Goal: Transaction & Acquisition: Subscribe to service/newsletter

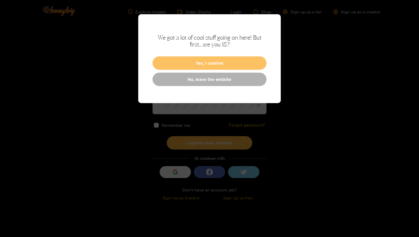
click at [203, 63] on button "Yes, I confirm" at bounding box center [209, 62] width 114 height 13
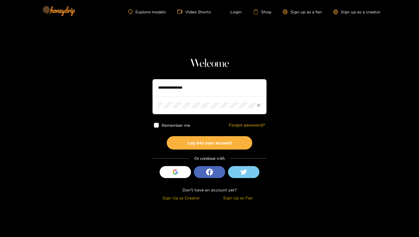
click at [199, 89] on input "text" at bounding box center [209, 87] width 114 height 17
type input "*"
type input "**********"
click at [172, 126] on span "Remember me" at bounding box center [175, 125] width 28 height 4
click at [193, 145] on button "Log into your account" at bounding box center [209, 142] width 85 height 13
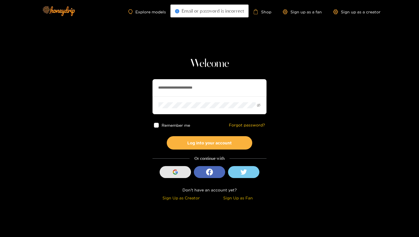
click at [181, 172] on button "Sign in with Google" at bounding box center [174, 172] width 31 height 12
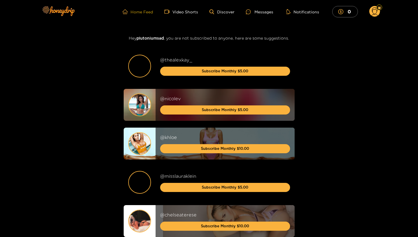
click at [136, 10] on link "Home Feed" at bounding box center [137, 11] width 30 height 5
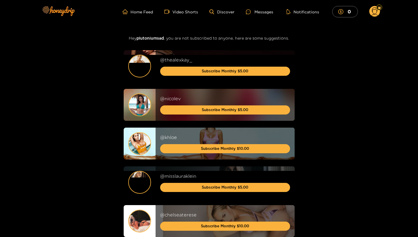
click at [140, 15] on ul "Home Feed Video Shorts Discover Messages Notifications 0" at bounding box center [250, 11] width 257 height 11
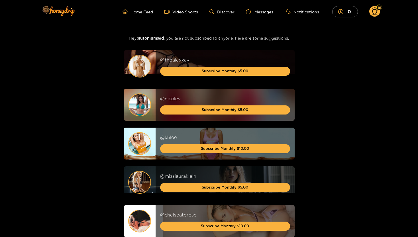
click at [170, 8] on ul "Home Feed Video Shorts Discover Messages Notifications 0" at bounding box center [250, 11] width 257 height 11
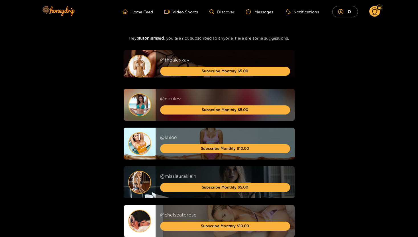
click at [172, 16] on ul "Home Feed Video Shorts Discover Messages Notifications 0" at bounding box center [250, 11] width 257 height 11
click at [181, 15] on ul "Home Feed Video Shorts Discover Messages Notifications 0" at bounding box center [250, 11] width 257 height 11
click at [182, 13] on link "Video Shorts" at bounding box center [181, 11] width 34 height 5
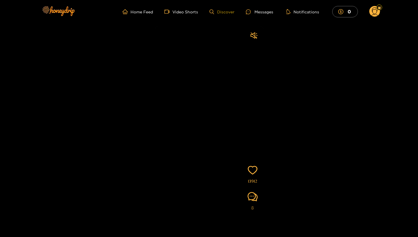
click at [219, 12] on link "Discover" at bounding box center [221, 11] width 25 height 5
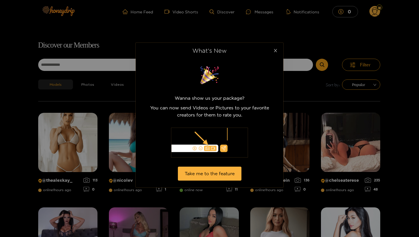
click at [274, 49] on icon "close" at bounding box center [275, 50] width 4 height 4
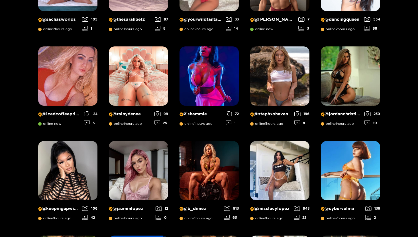
scroll to position [256, 0]
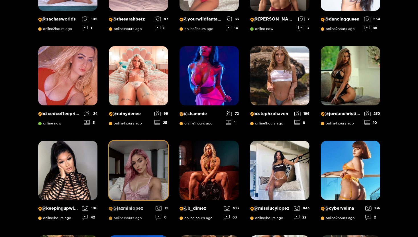
click at [159, 149] on img at bounding box center [138, 170] width 59 height 59
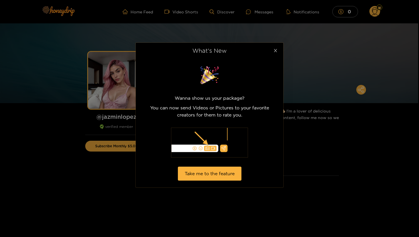
click at [273, 54] on span "Close" at bounding box center [275, 51] width 16 height 16
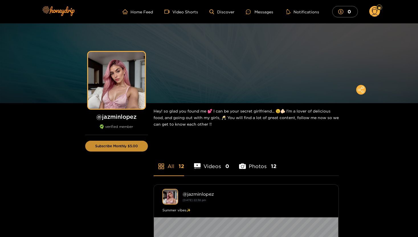
click at [139, 149] on button "Subscribe Monthly $5.00" at bounding box center [116, 146] width 63 height 11
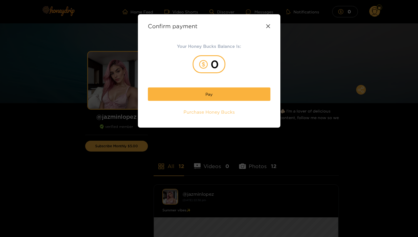
click at [222, 111] on span "Purchase Honey Bucks" at bounding box center [208, 112] width 51 height 7
